Goal: Task Accomplishment & Management: Manage account settings

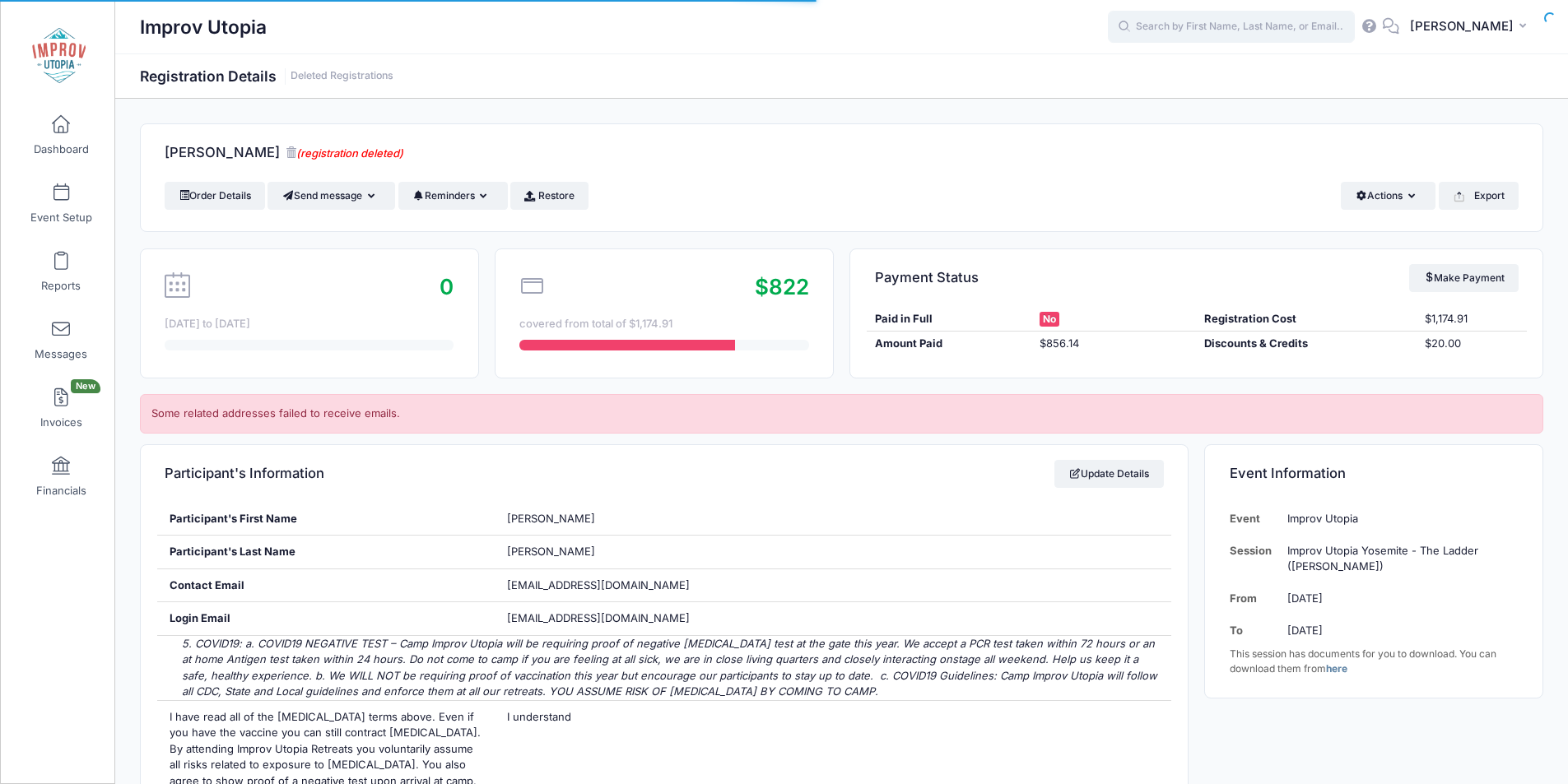
click at [1241, 20] on input "text" at bounding box center [1231, 27] width 247 height 32
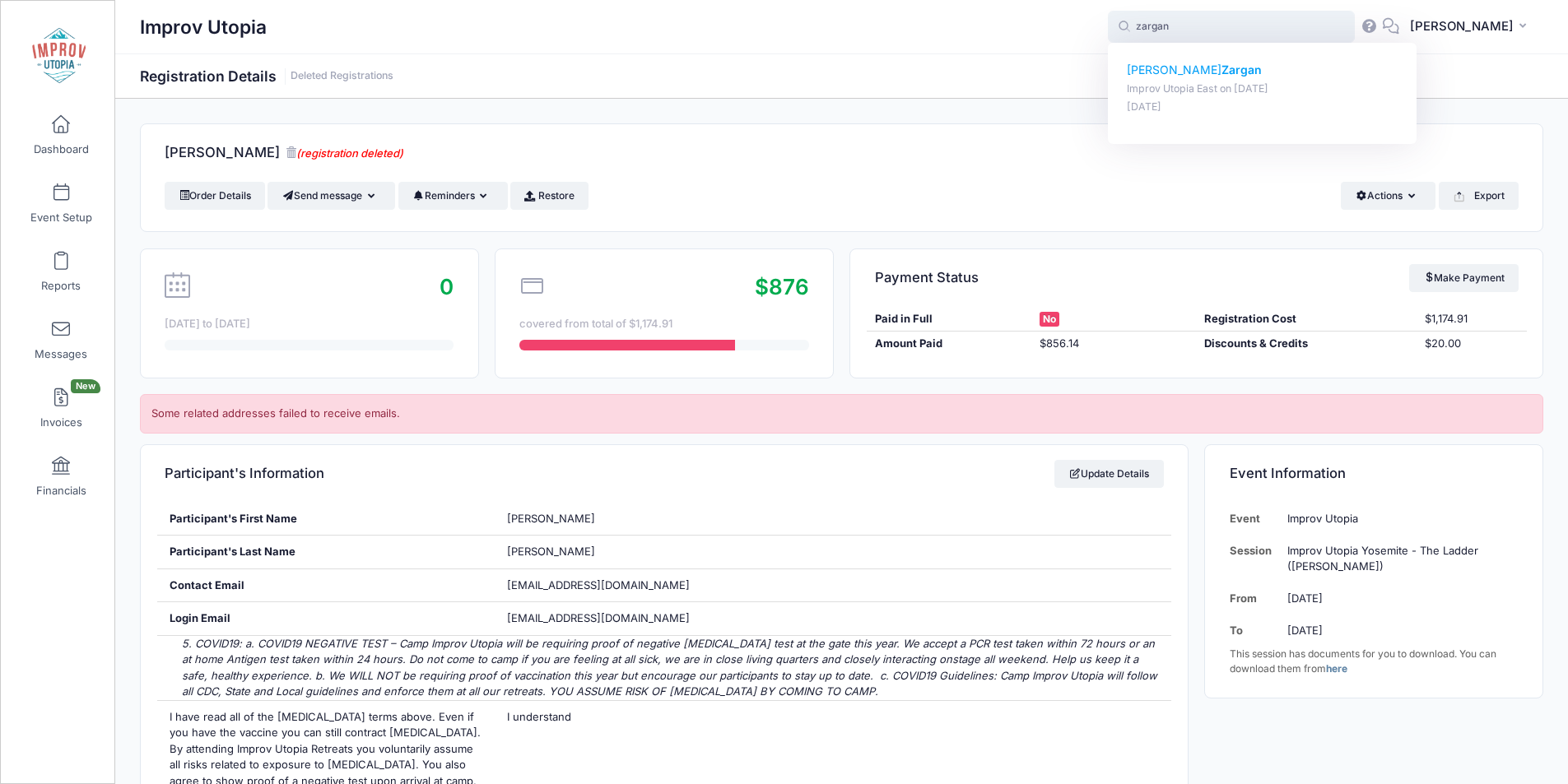
click at [1222, 69] on strong "Zargan" at bounding box center [1241, 69] width 41 height 14
type input "Emily Zargan (Improv Utopia East, Aug-29, 2025)"
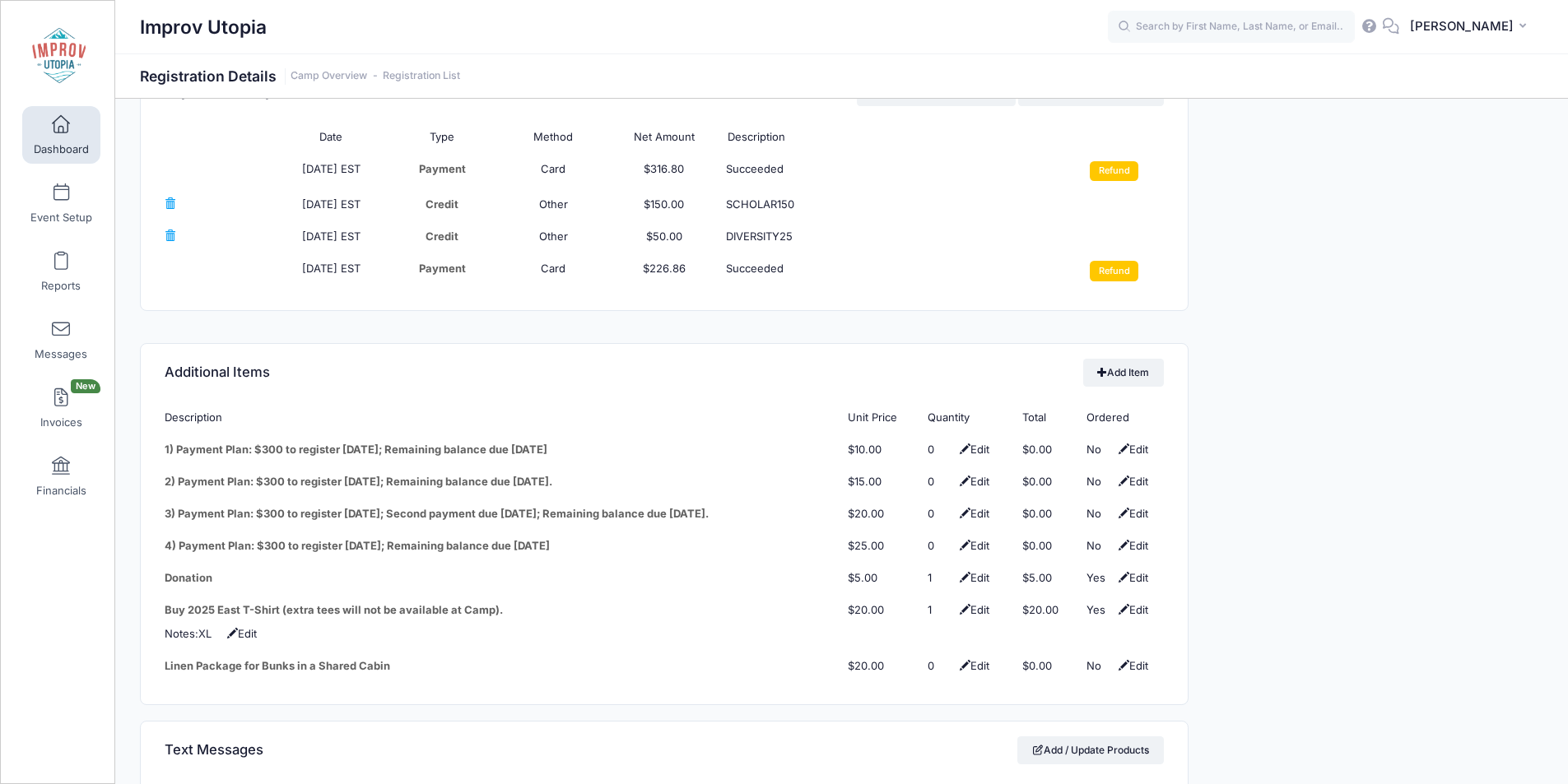
scroll to position [1944, 0]
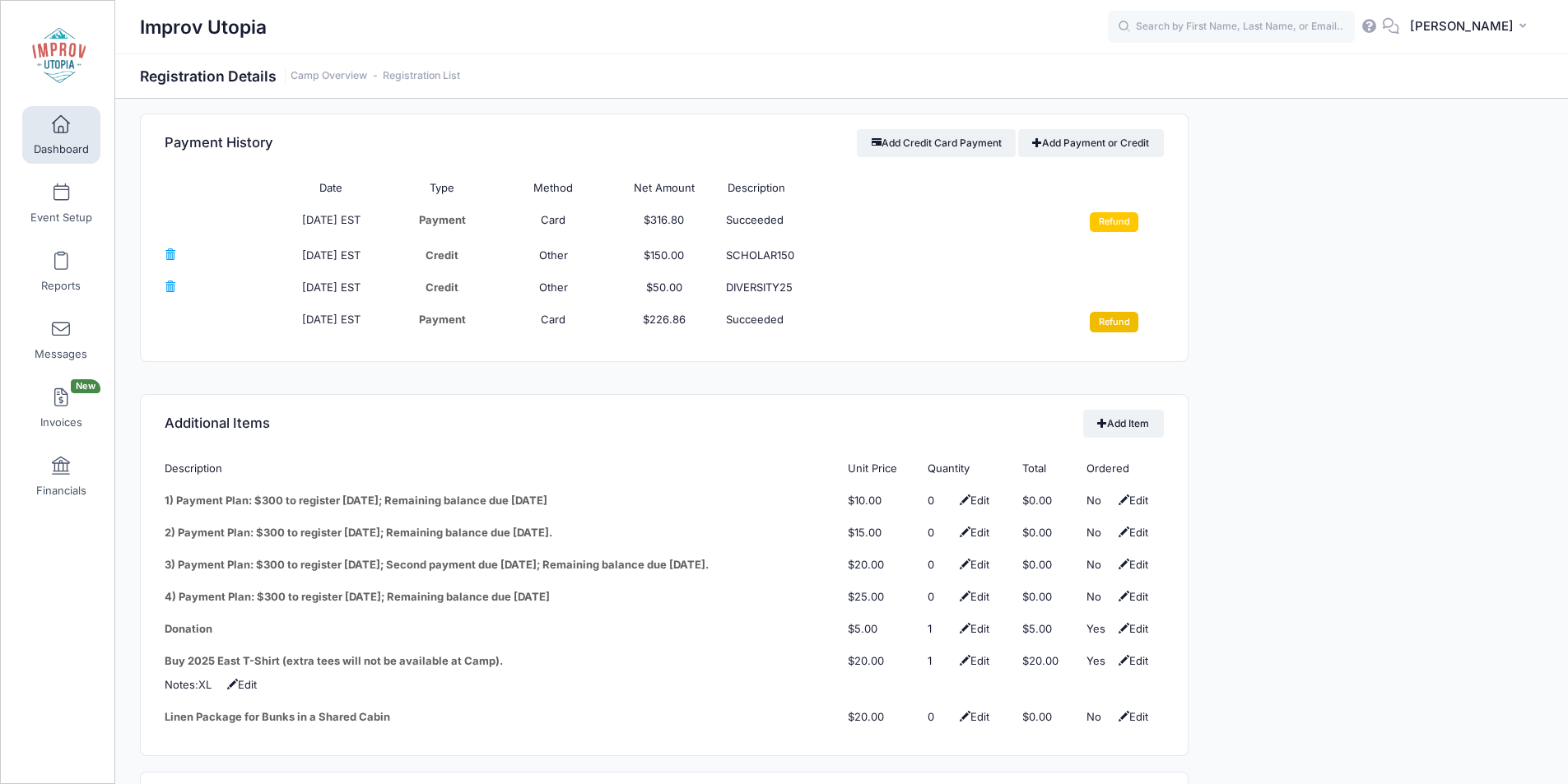
click at [1130, 312] on input "Refund" at bounding box center [1114, 322] width 49 height 20
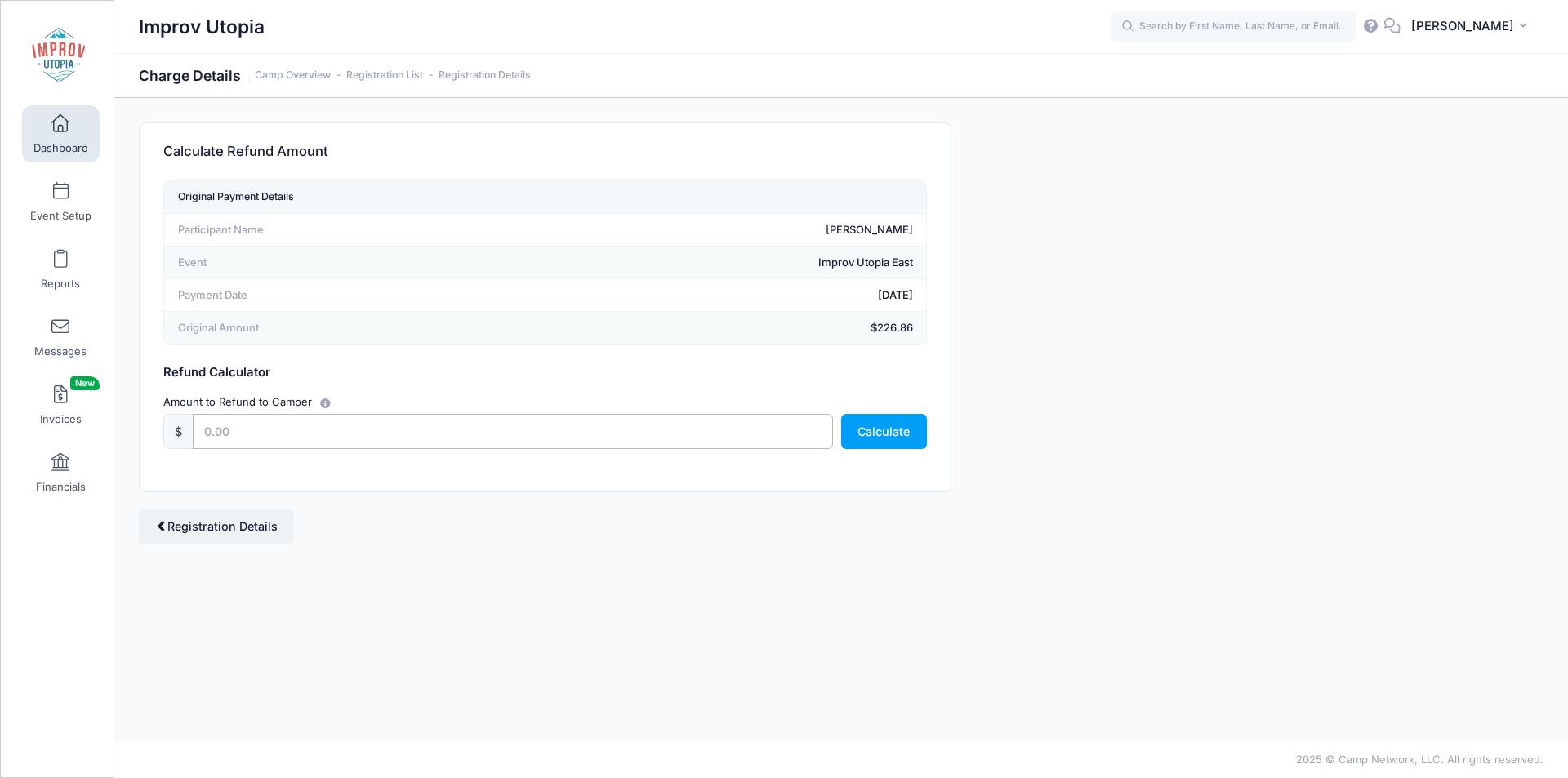
click at [456, 415] on input "text" at bounding box center [512, 431] width 640 height 35
type input "100"
click at [868, 440] on button "Calculate" at bounding box center [885, 431] width 86 height 35
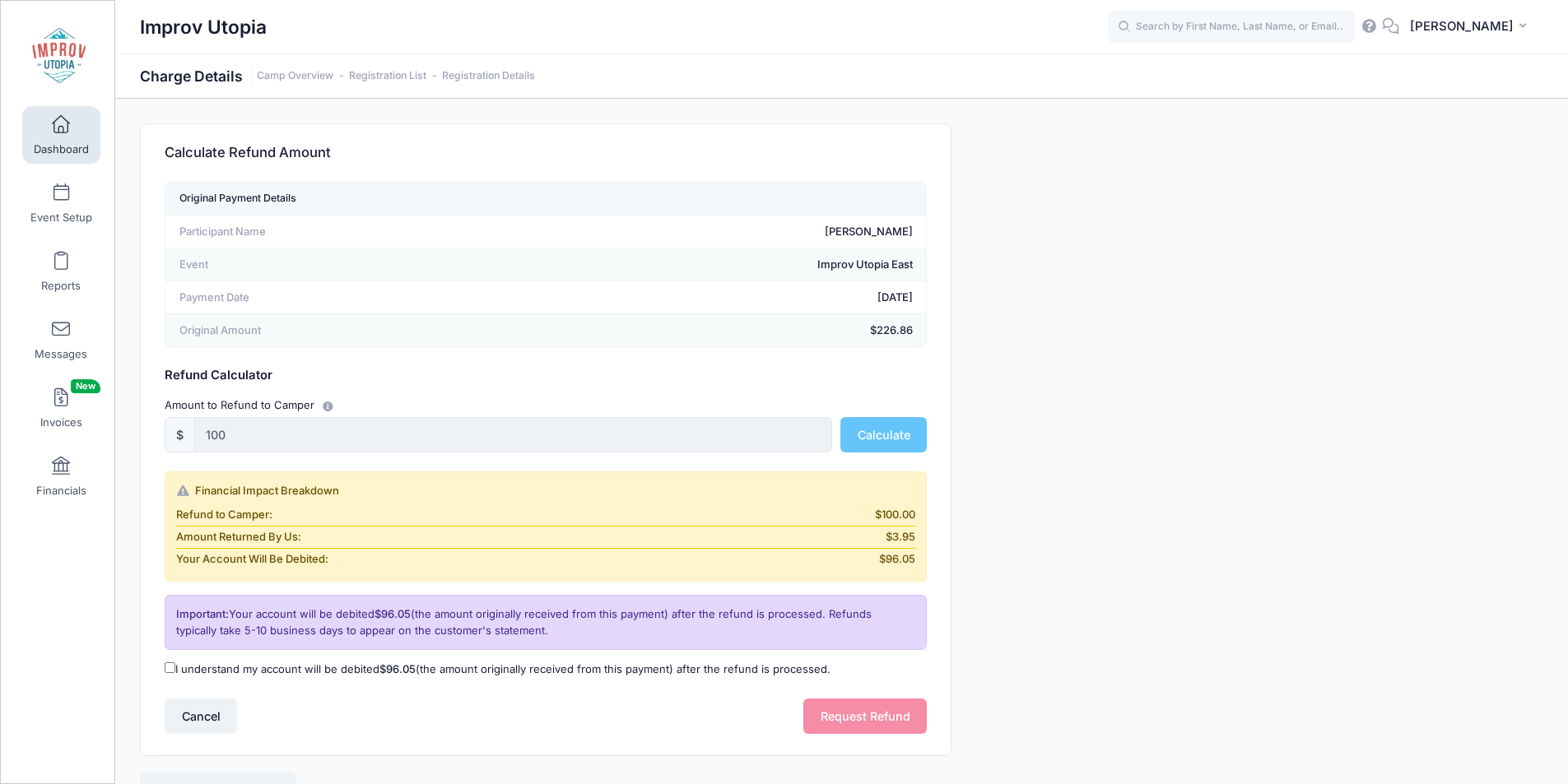
scroll to position [86, 0]
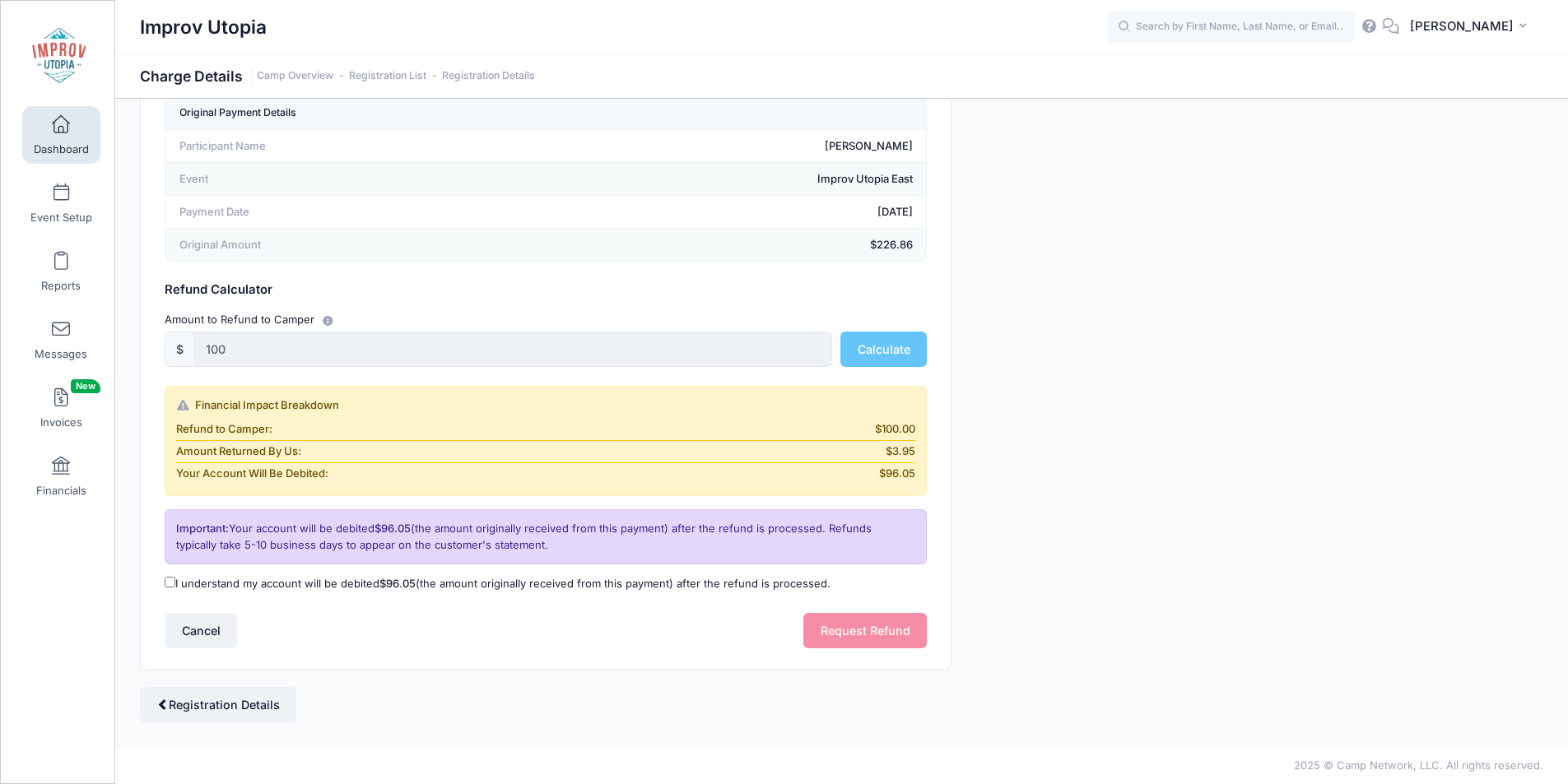
click at [171, 586] on input "I understand my account will be debited $96.05 (the amount originally received …" at bounding box center [170, 582] width 11 height 11
checkbox input "true"
click at [890, 632] on button "Request Refund" at bounding box center [864, 631] width 124 height 35
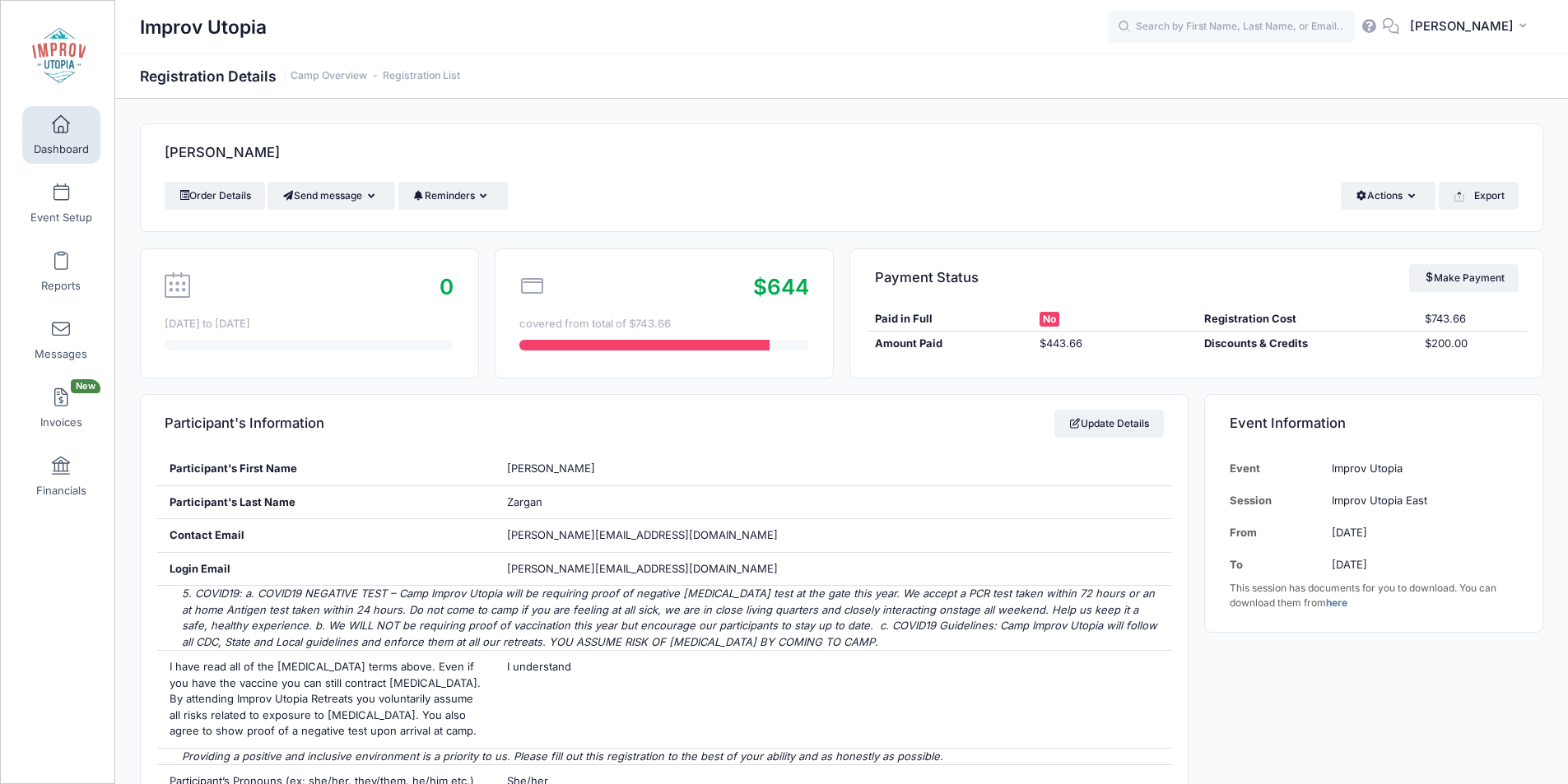
click at [46, 153] on span "Dashboard" at bounding box center [60, 150] width 55 height 14
click at [61, 127] on span at bounding box center [61, 125] width 0 height 18
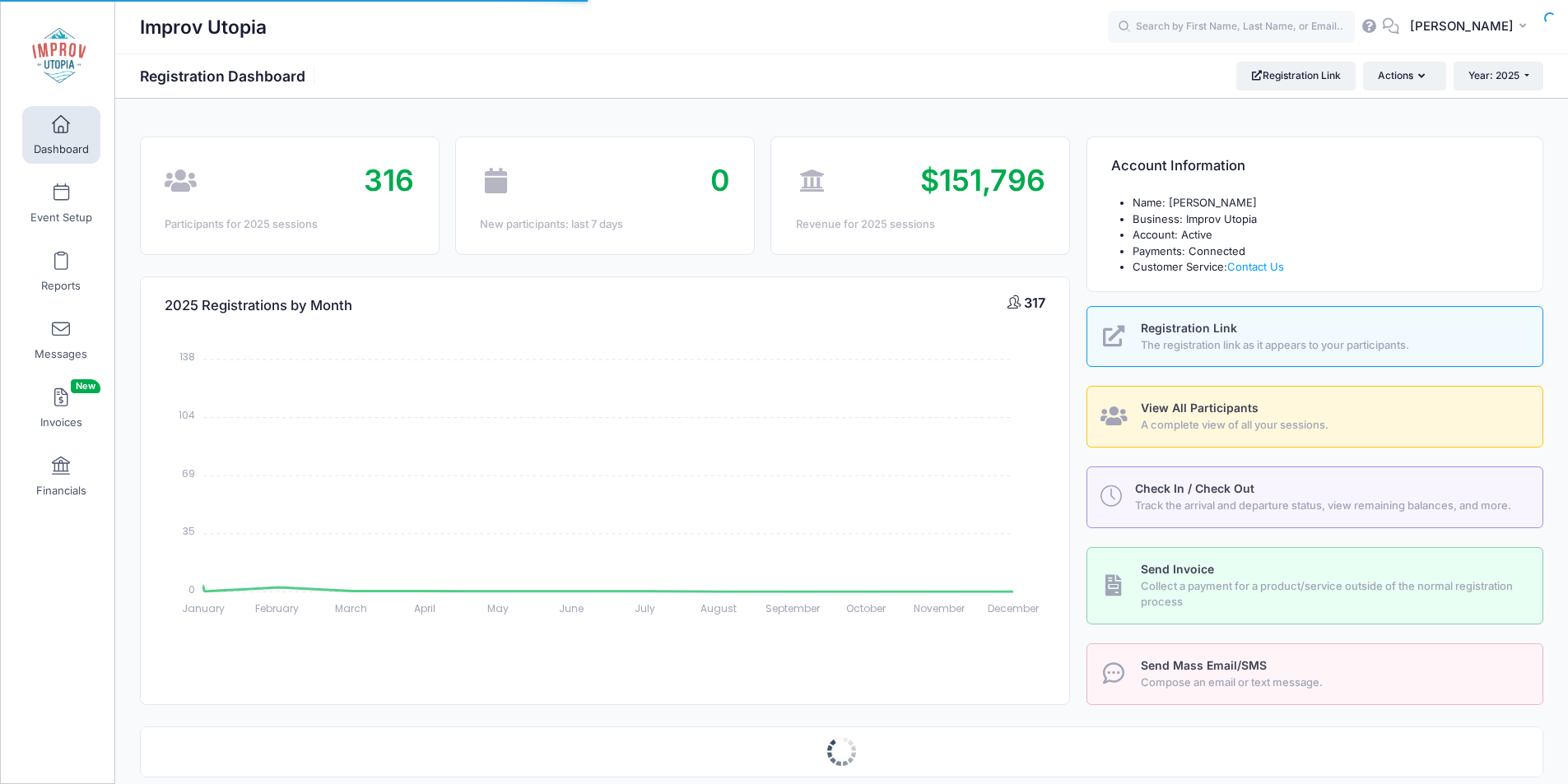
select select
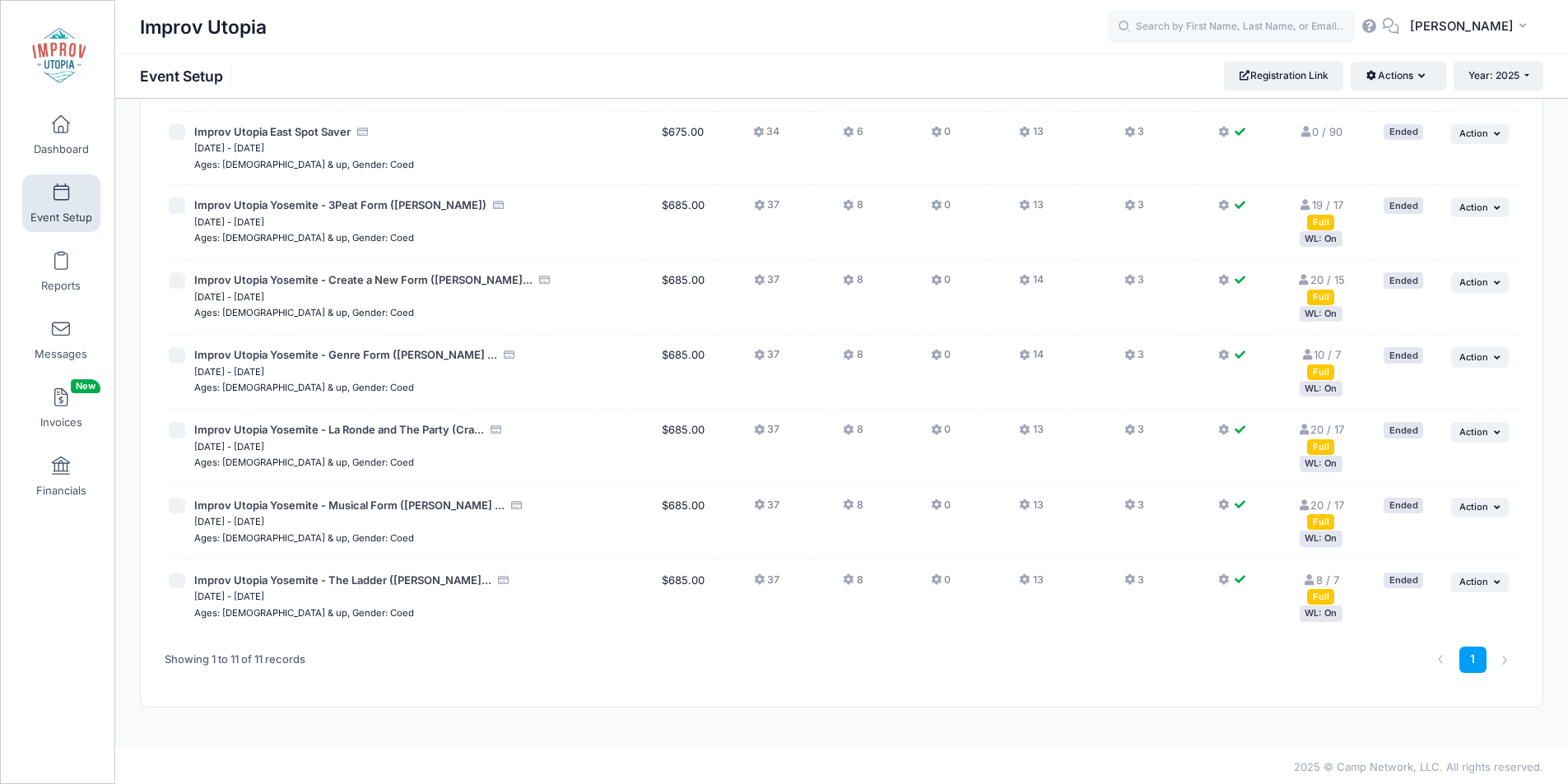
scroll to position [402, 0]
click at [936, 578] on icon at bounding box center [937, 578] width 14 height 0
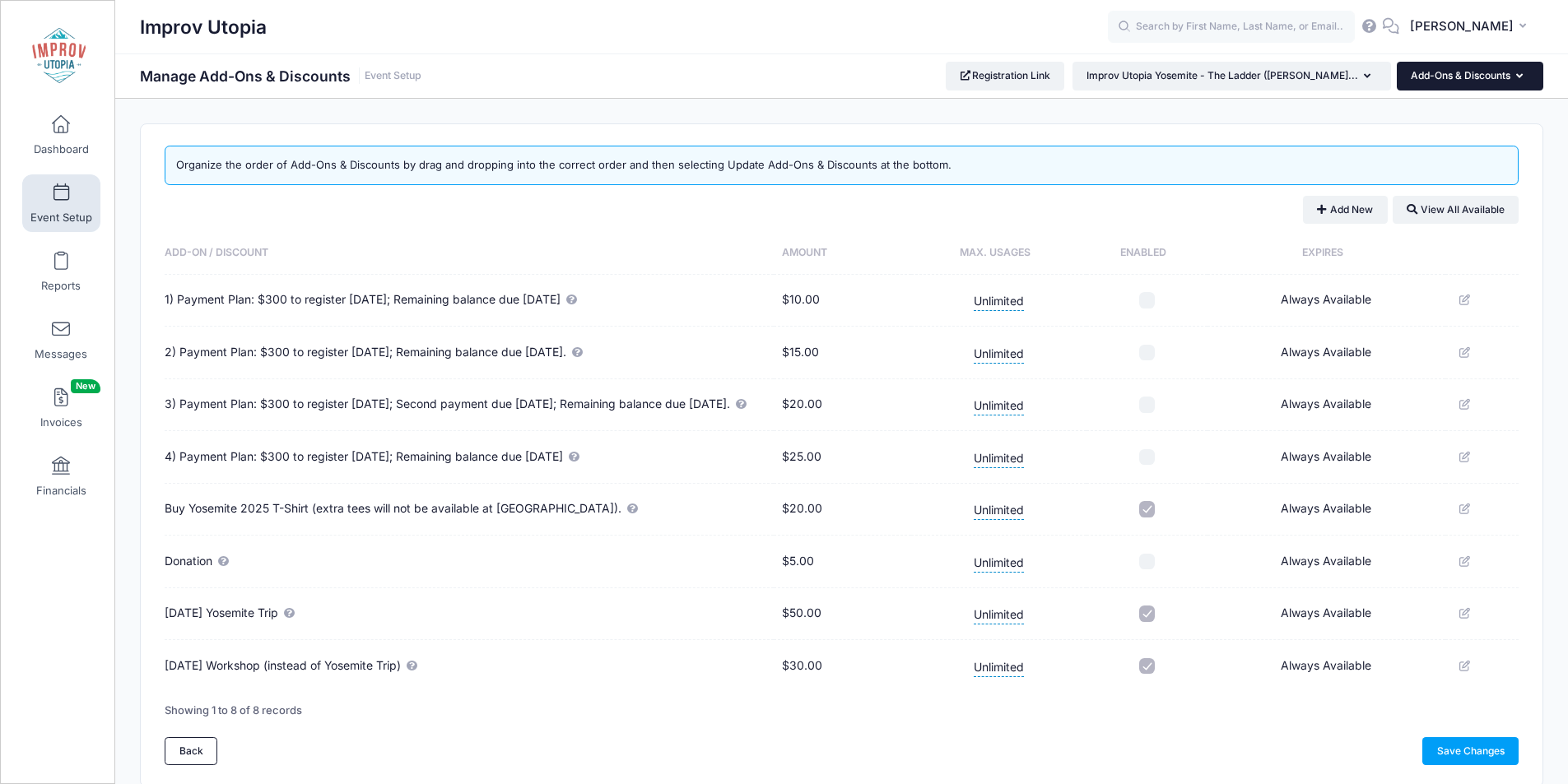
click at [1489, 74] on button "Add-Ons & Discounts" at bounding box center [1470, 75] width 146 height 28
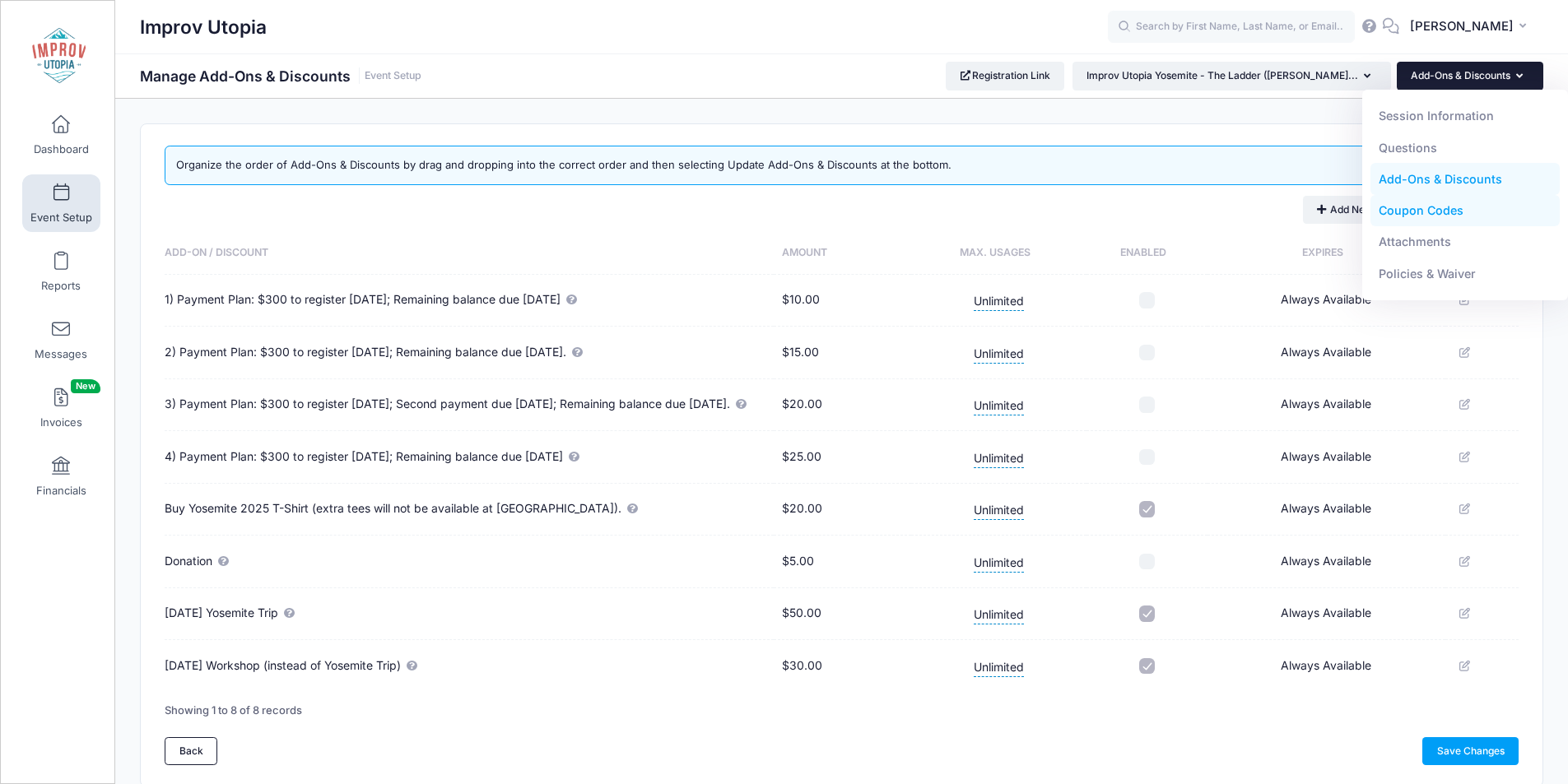
click at [1421, 208] on link "Coupon Codes" at bounding box center [1465, 210] width 190 height 32
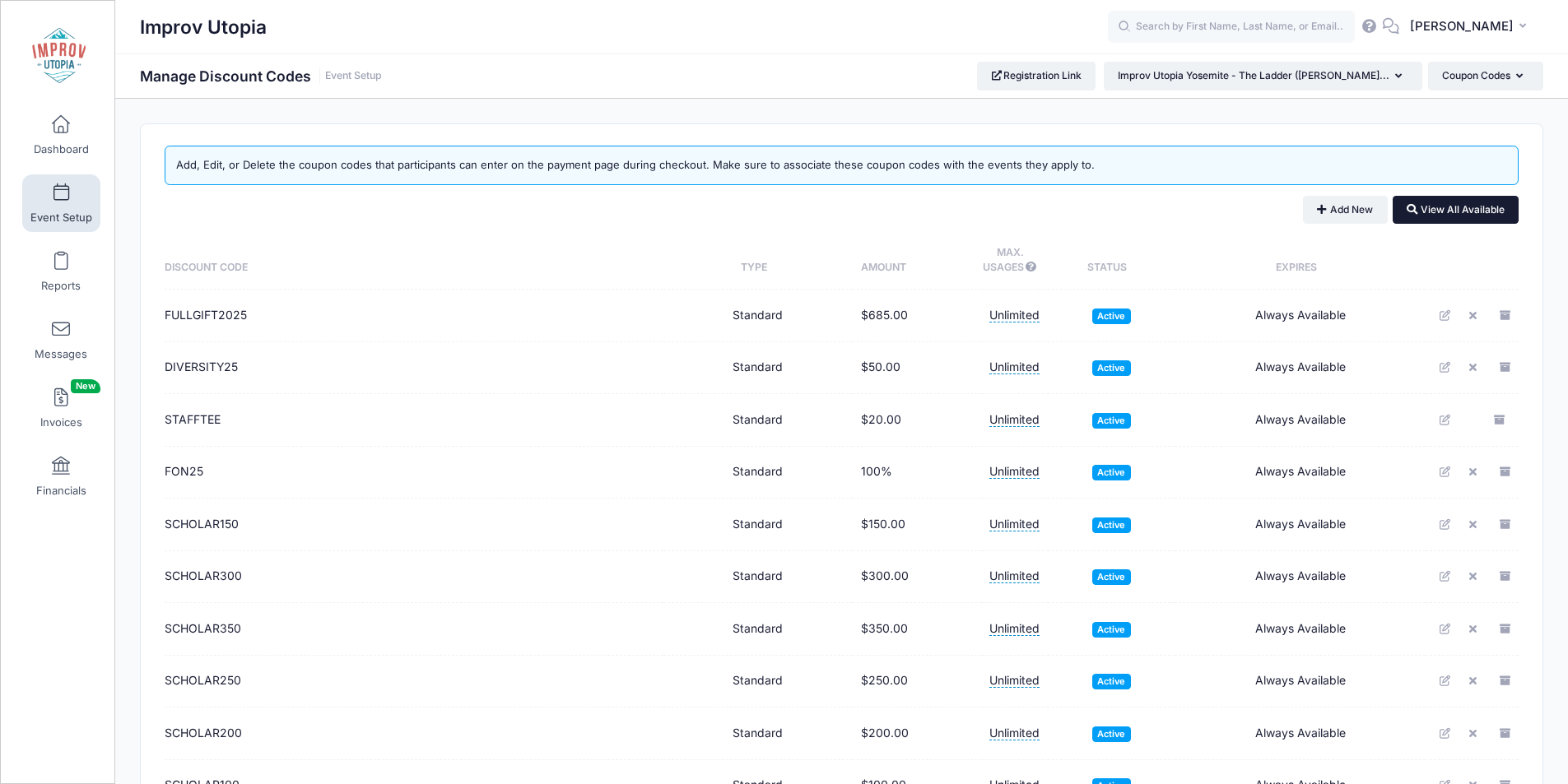
click at [1456, 208] on button "View All Available" at bounding box center [1455, 209] width 126 height 28
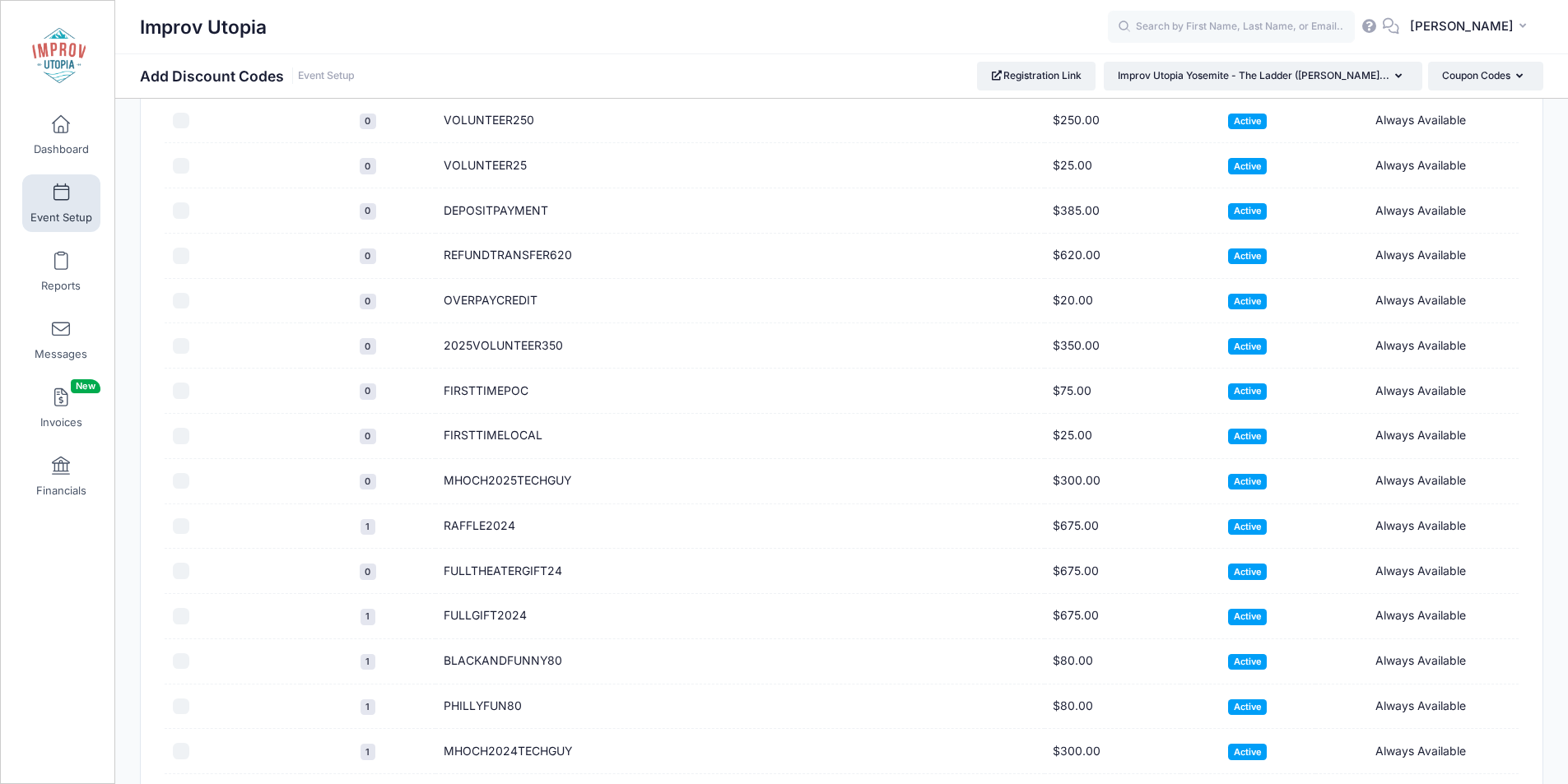
scroll to position [212, 0]
